Goal: Task Accomplishment & Management: Complete application form

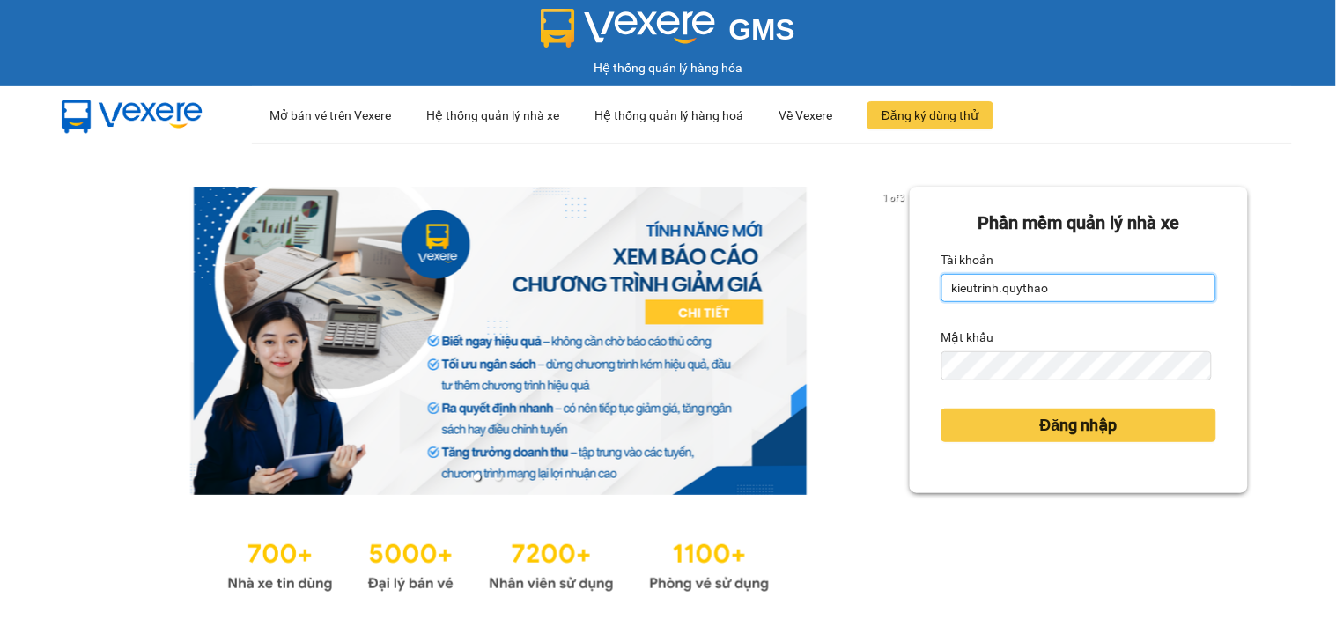
drag, startPoint x: 1057, startPoint y: 287, endPoint x: 1025, endPoint y: 313, distance: 40.7
click at [1053, 292] on input "kieutrinh.quythao" at bounding box center [1079, 288] width 275 height 28
type input "quynhnhu.quythao"
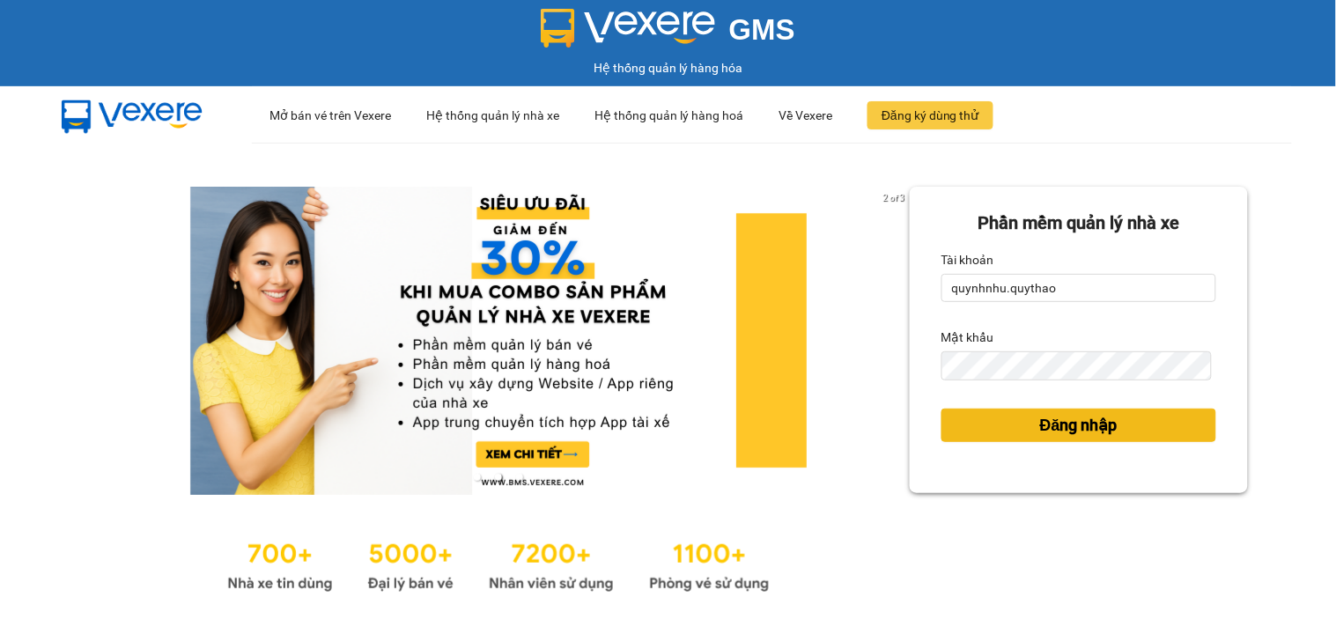
click at [1040, 425] on span "Đăng nhập" at bounding box center [1079, 425] width 78 height 25
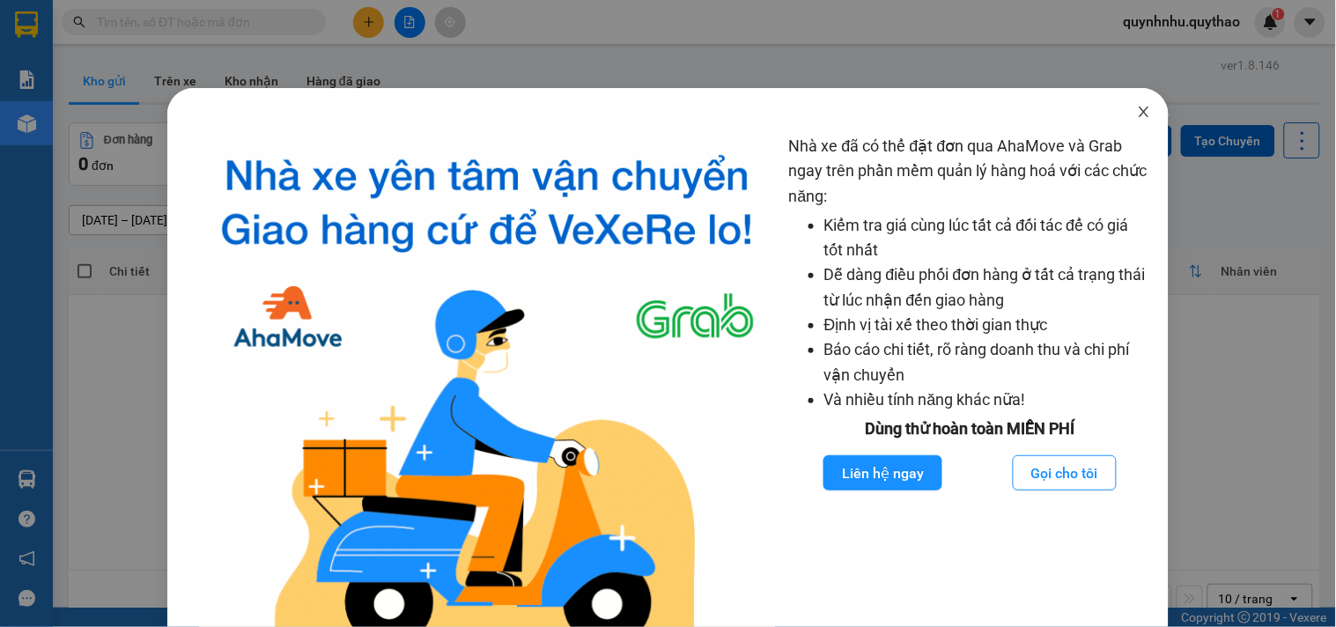
drag, startPoint x: 1134, startPoint y: 116, endPoint x: 521, endPoint y: 29, distance: 619.3
click at [1137, 115] on icon "close" at bounding box center [1144, 112] width 14 height 14
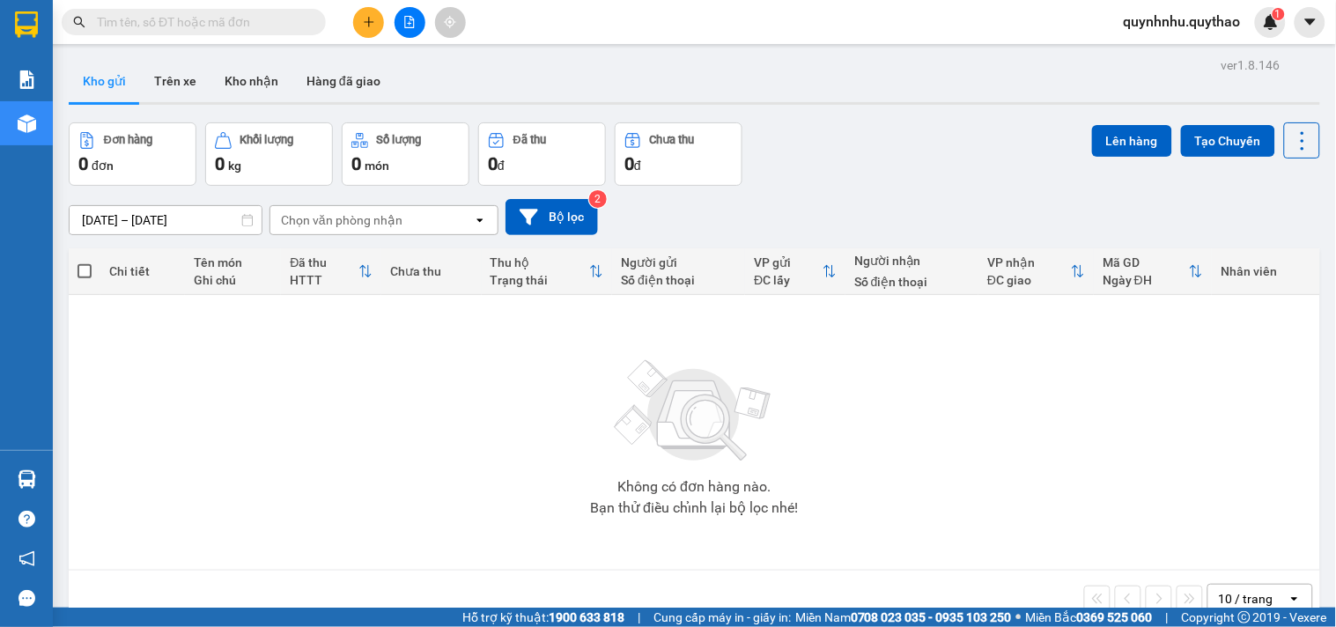
click at [366, 11] on button at bounding box center [368, 22] width 31 height 31
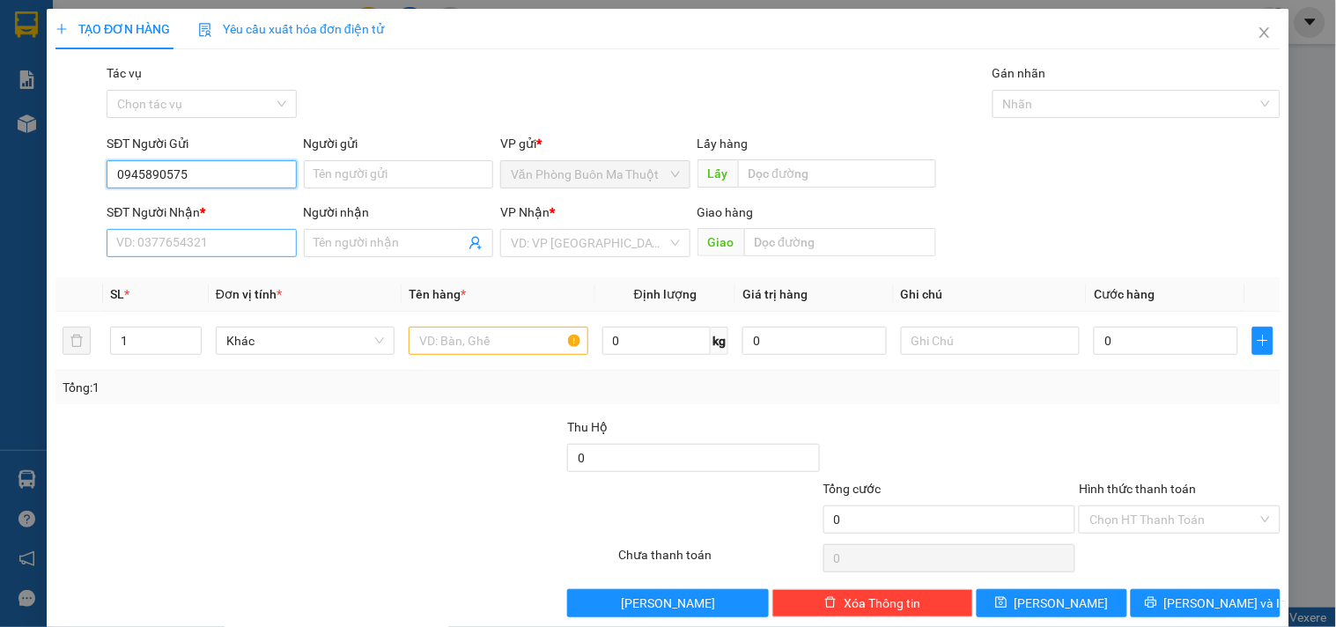
type input "0945890575"
click at [166, 240] on input "SĐT Người Nhận *" at bounding box center [201, 243] width 189 height 28
type input "0354979109"
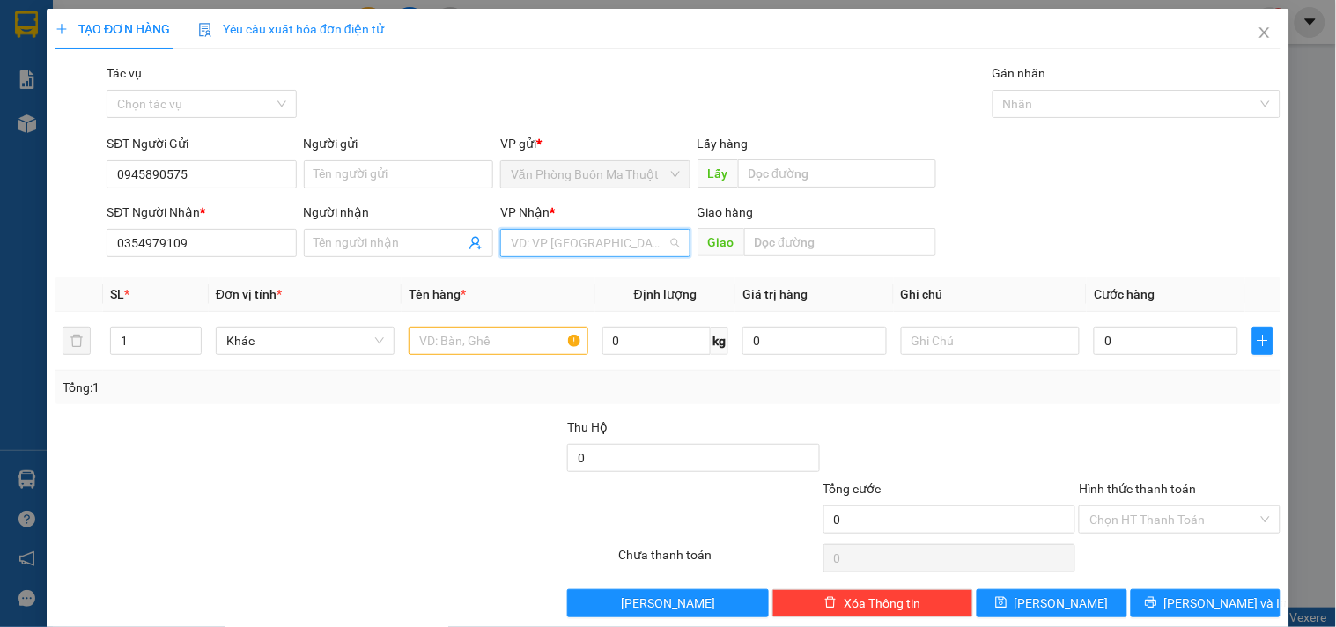
click at [596, 236] on input "search" at bounding box center [589, 243] width 156 height 26
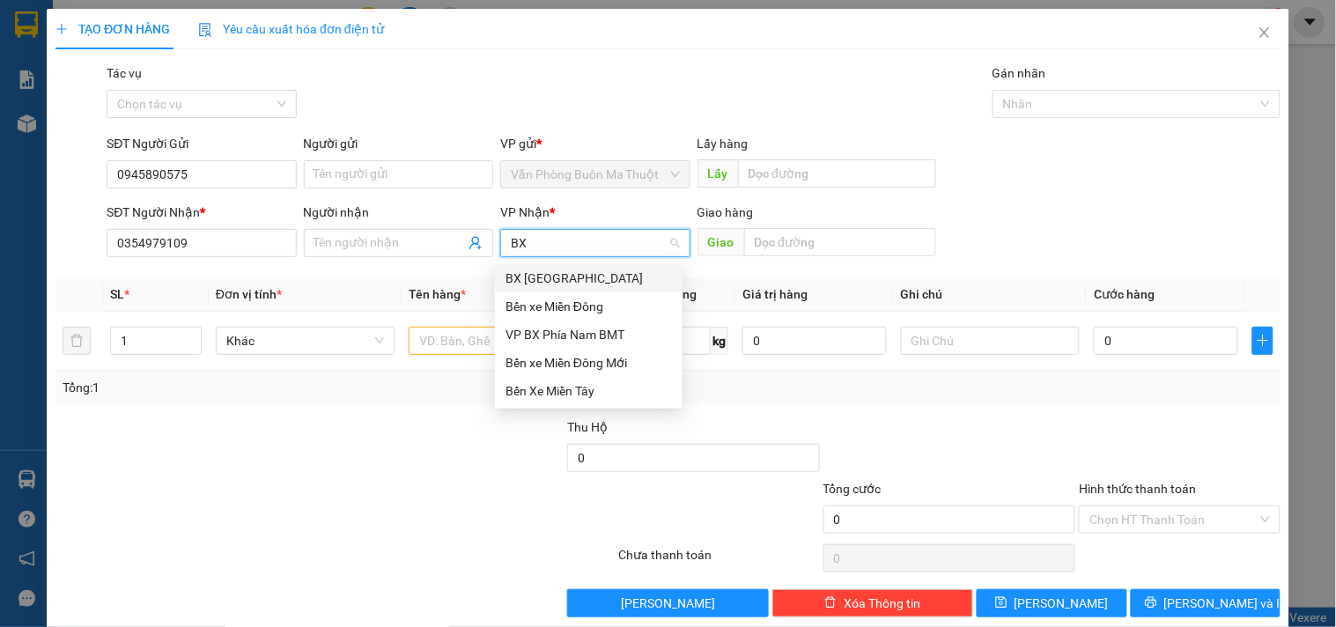
type input "B"
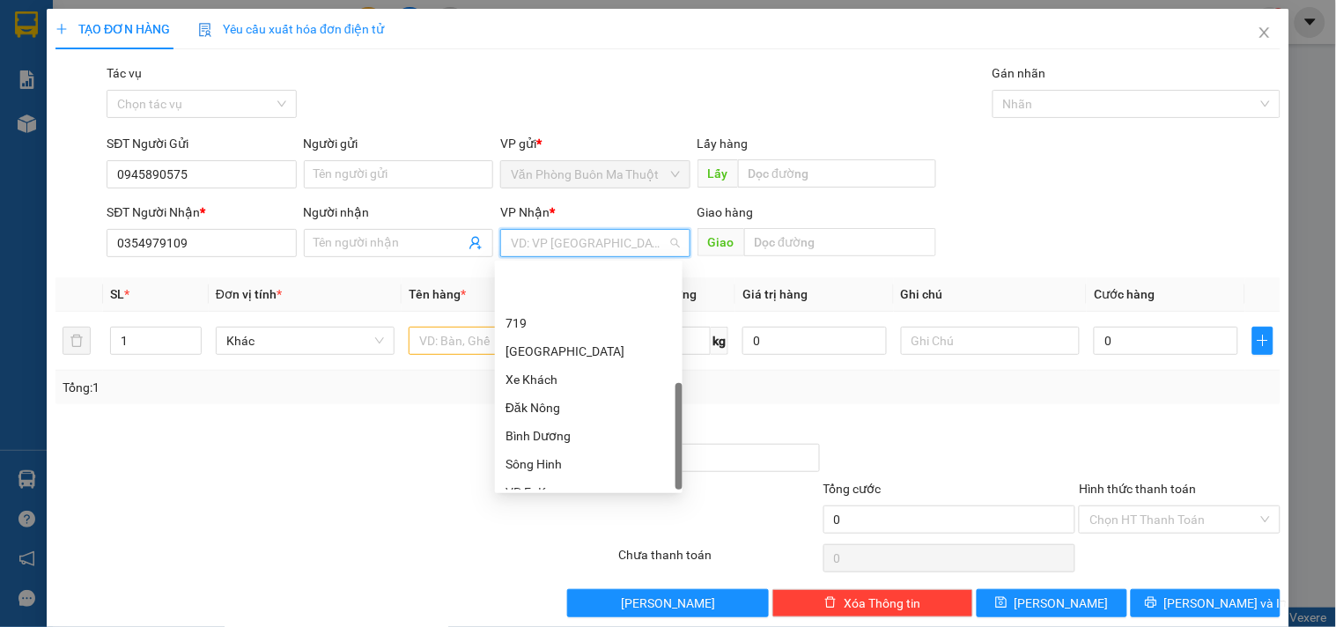
scroll to position [366, 0]
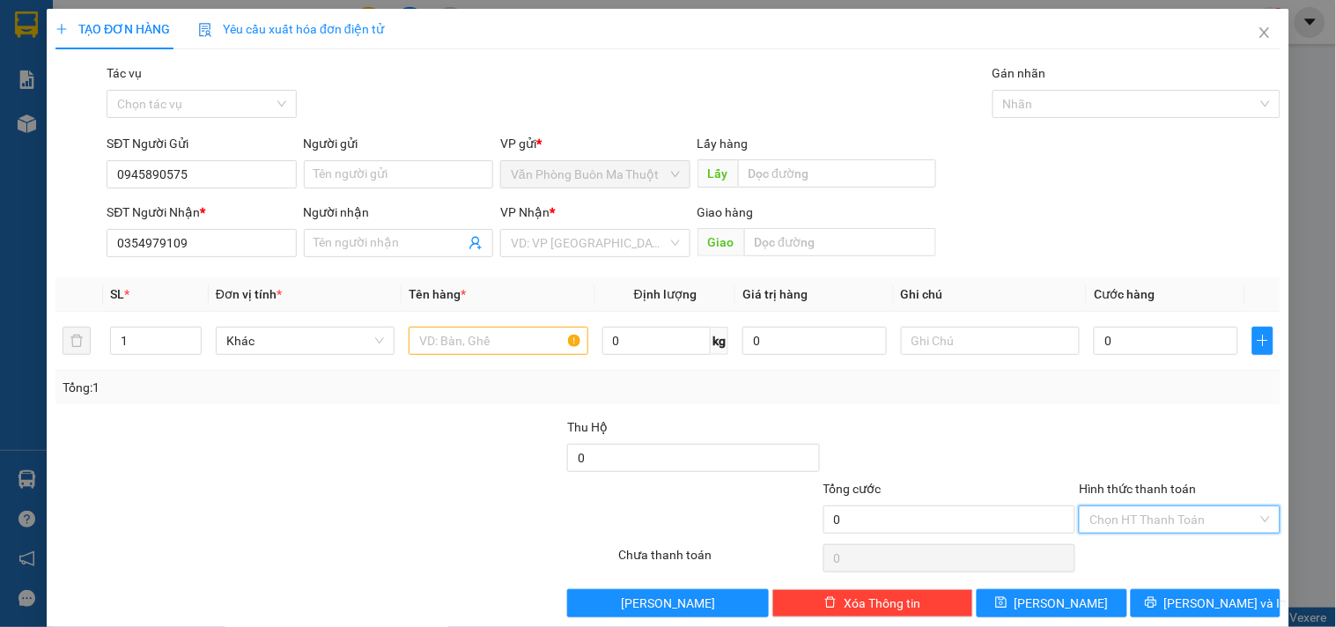
click at [1182, 518] on input "Hình thức thanh toán" at bounding box center [1173, 519] width 167 height 26
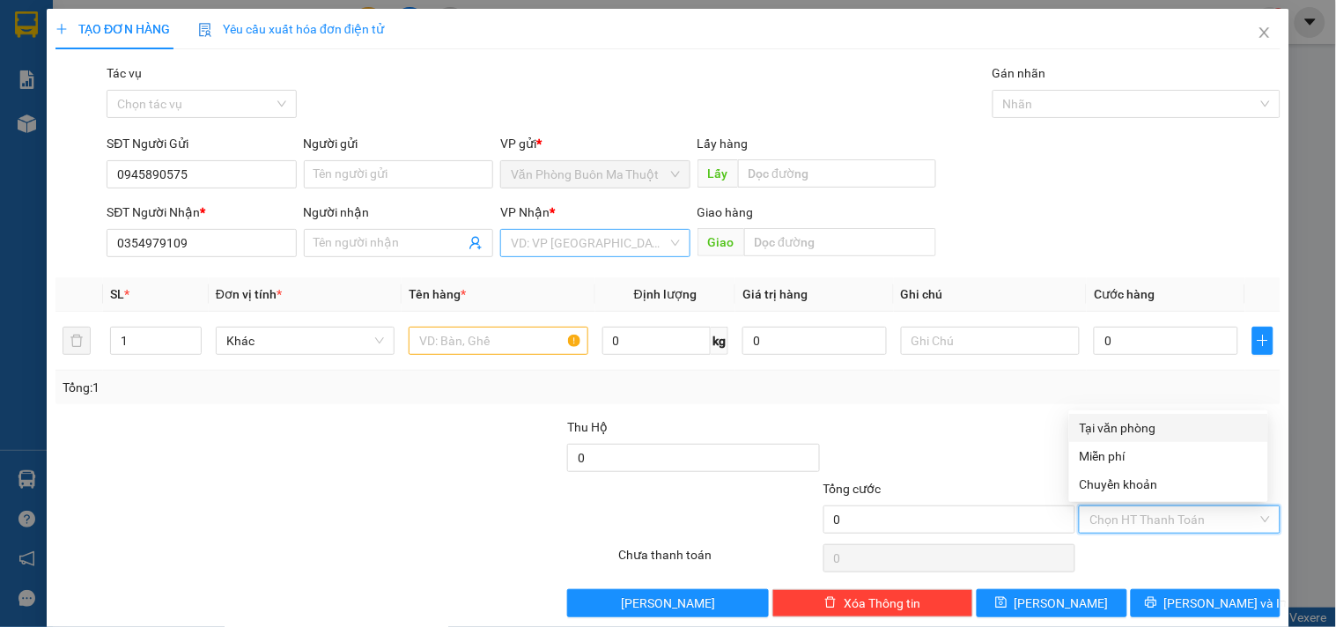
click at [558, 236] on input "search" at bounding box center [589, 243] width 156 height 26
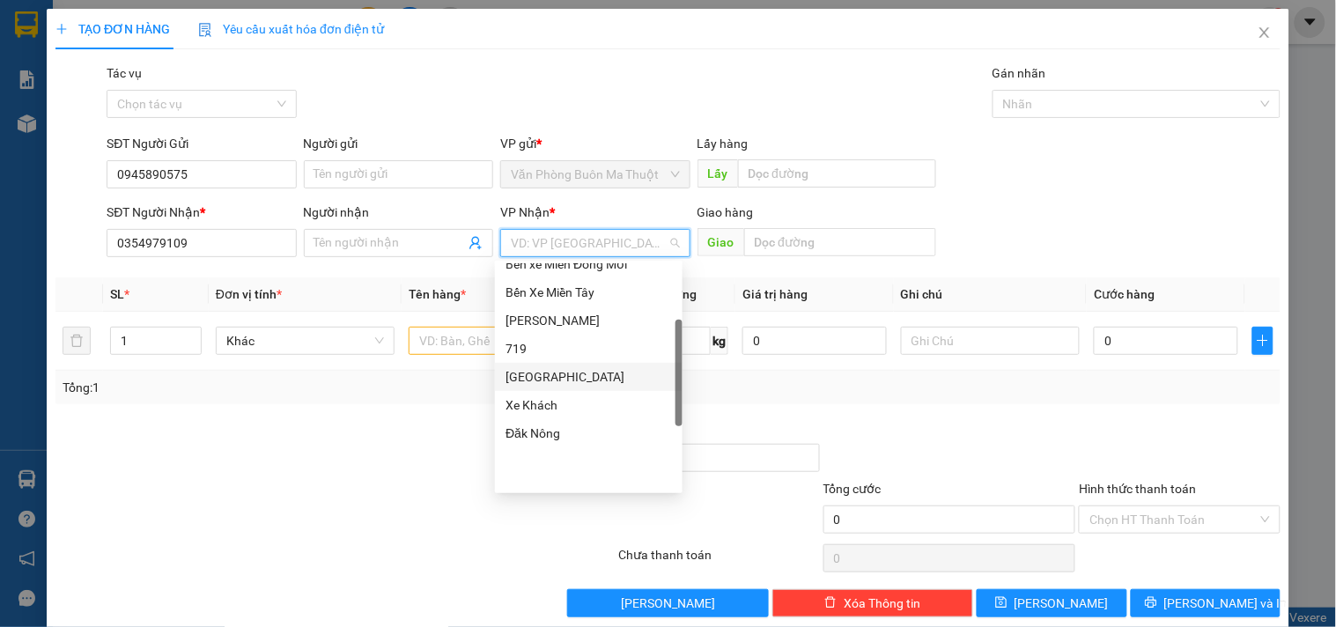
scroll to position [170, 0]
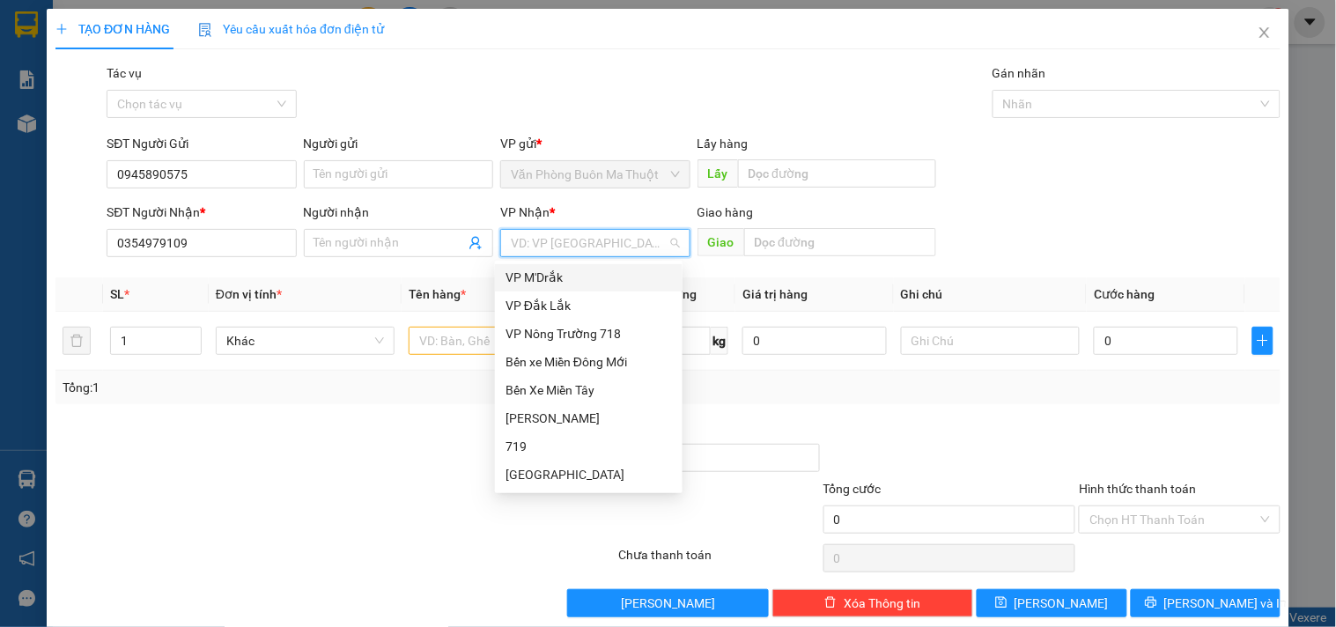
click at [605, 248] on input "search" at bounding box center [589, 243] width 156 height 26
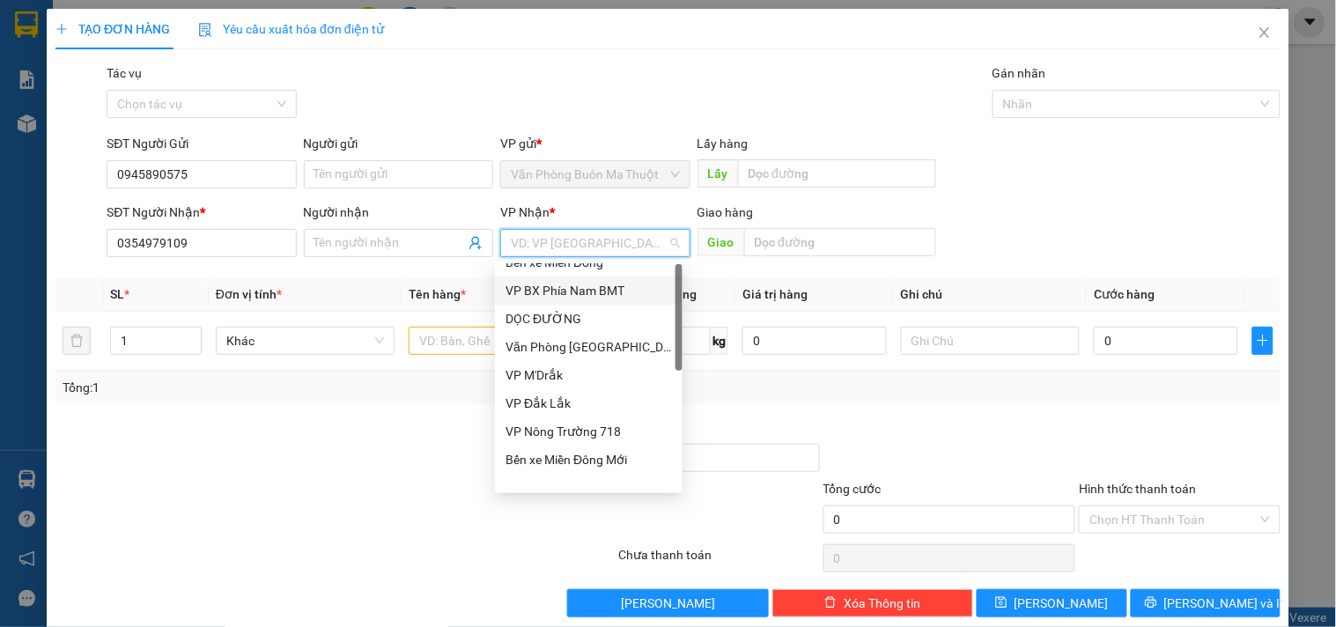
scroll to position [0, 0]
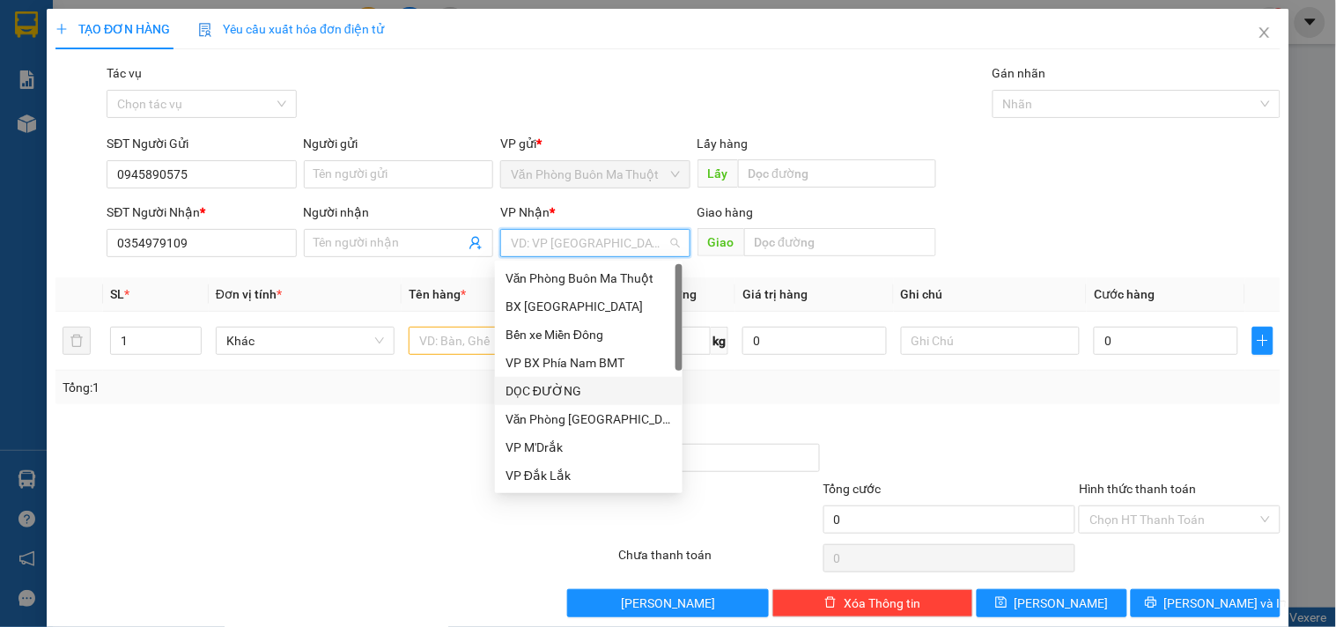
click at [590, 396] on div "DỌC ĐƯỜNG" at bounding box center [589, 390] width 166 height 19
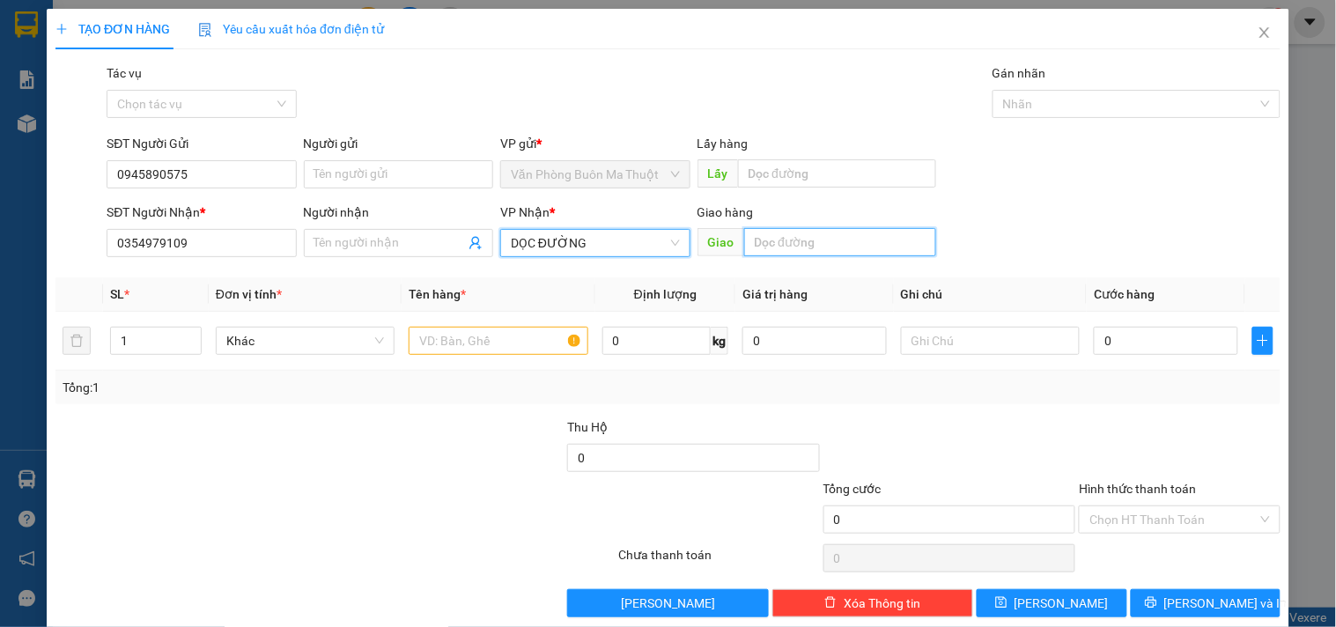
click at [799, 249] on input "text" at bounding box center [840, 242] width 192 height 28
type input "[PERSON_NAME]"
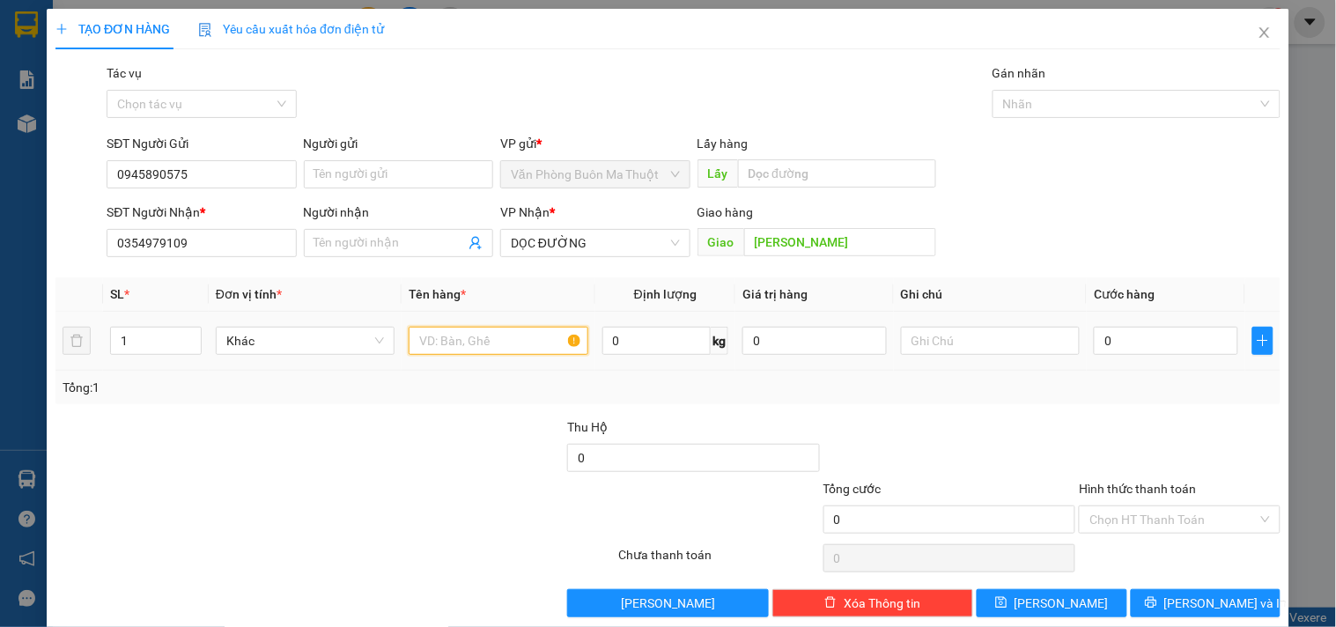
click at [471, 347] on input "text" at bounding box center [498, 341] width 179 height 28
type input "1 KIỆN"
click at [1166, 337] on input "0" at bounding box center [1166, 341] width 144 height 28
type input "5"
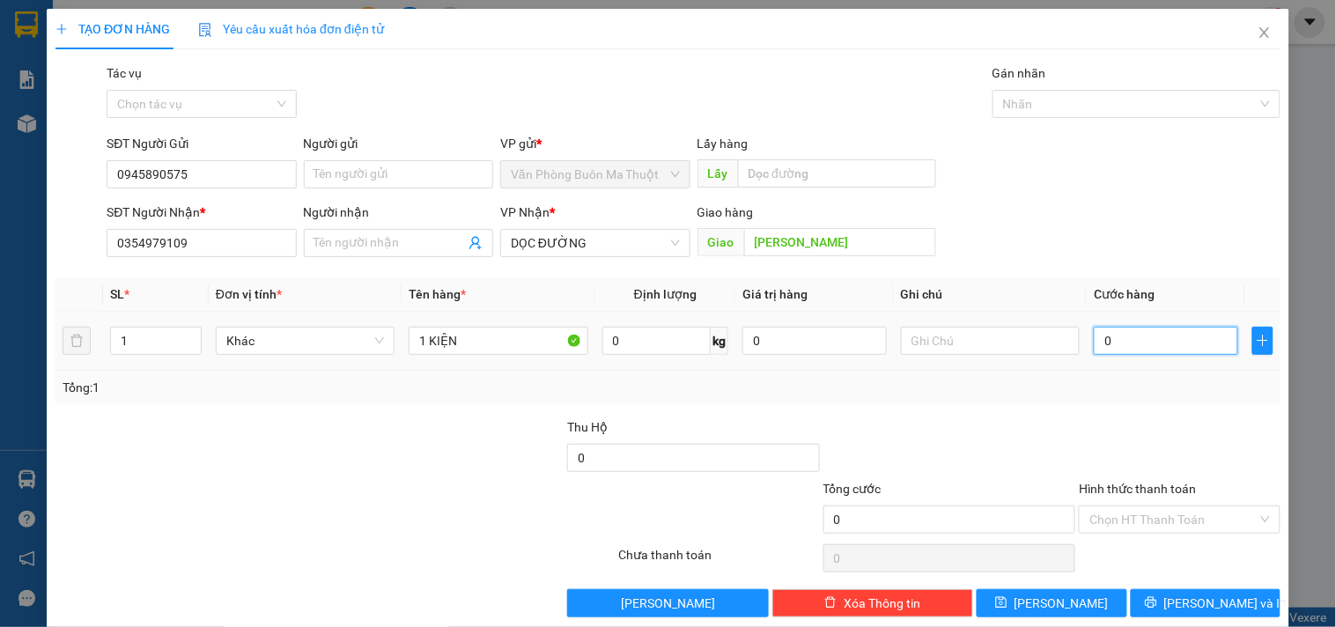
type input "5"
type input "50"
click at [1151, 506] on div "Chọn HT Thanh Toán" at bounding box center [1179, 520] width 201 height 28
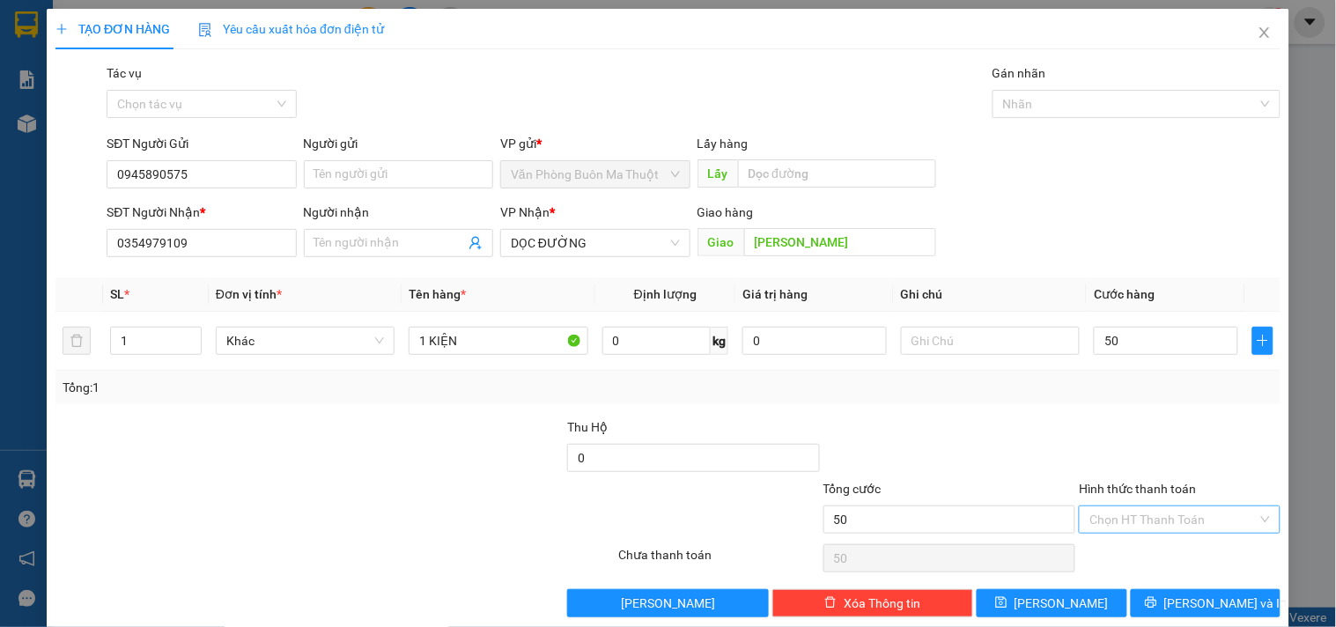
type input "50.000"
click at [1160, 425] on div "Tại văn phòng" at bounding box center [1169, 427] width 178 height 19
type input "0"
click at [1318, 553] on div "TẠO ĐƠN HÀNG Yêu cầu xuất hóa đơn điện tử Transit Pickup Surcharge Ids Transit …" at bounding box center [668, 313] width 1336 height 627
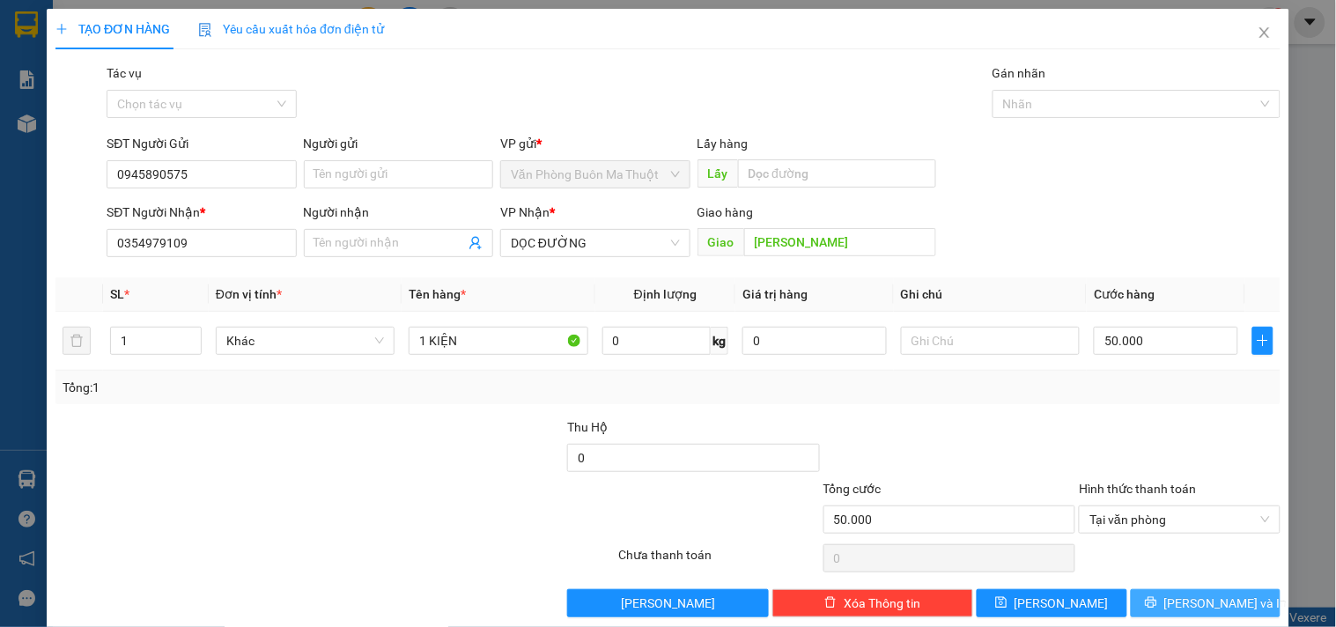
click at [1185, 606] on span "[PERSON_NAME] và In" at bounding box center [1226, 603] width 123 height 19
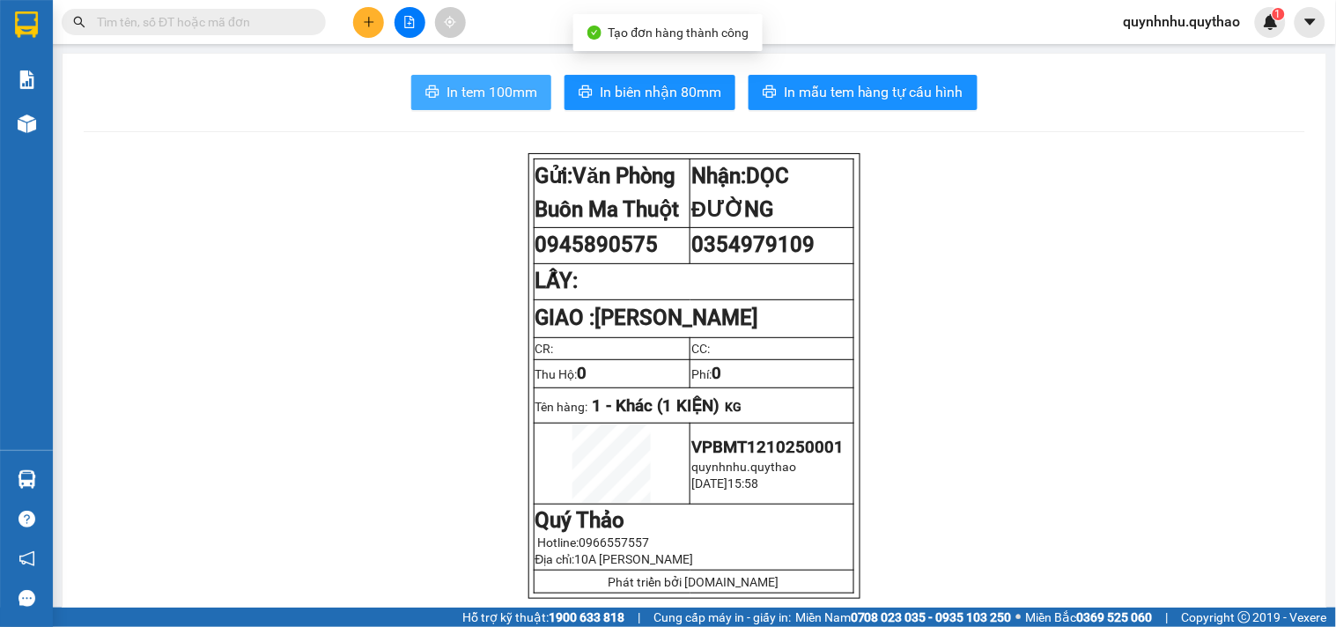
click at [438, 75] on button "In tem 100mm" at bounding box center [481, 92] width 140 height 35
